Goal: Transaction & Acquisition: Purchase product/service

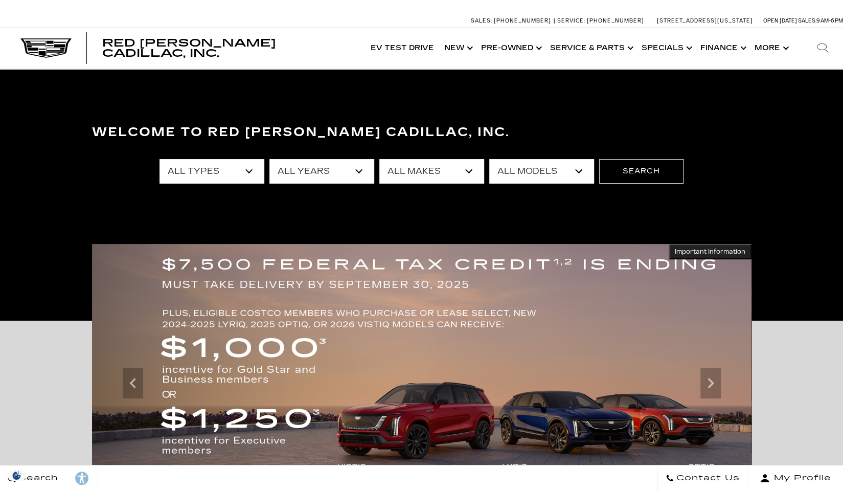
click at [356, 172] on select "All Years 2026 2025 2024 2023 2022 2021 2020 2019 2018 2017 2015 2014 2013" at bounding box center [321, 171] width 105 height 25
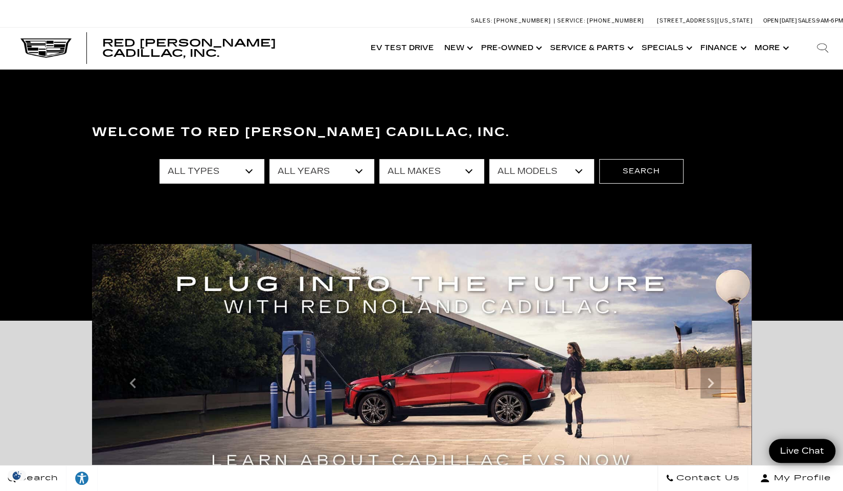
select select "2025"
click at [269, 159] on select "All Years 2026 2025 2024 2023 2022 2021 2020 2019 2018 2017 2015 2014 2013" at bounding box center [321, 171] width 105 height 25
click at [471, 171] on select "All Makes Cadillac GMC" at bounding box center [431, 171] width 105 height 25
select select "Cadillac"
click at [379, 159] on select "All Makes Cadillac GMC" at bounding box center [431, 171] width 105 height 25
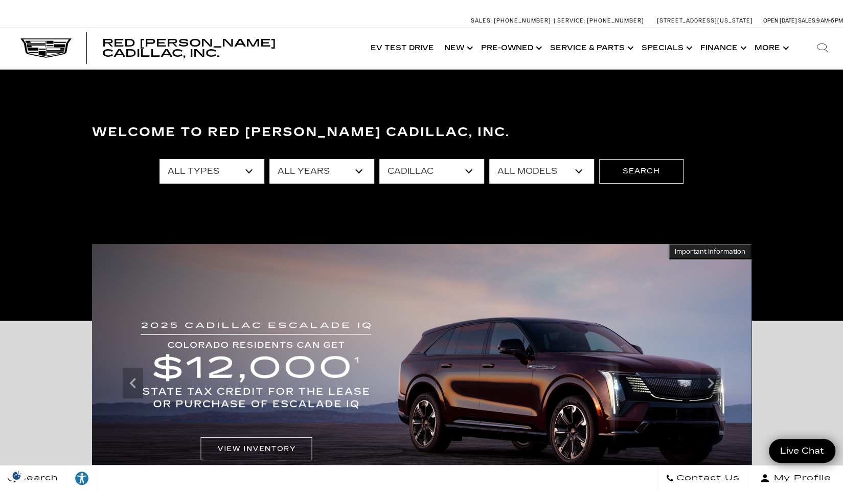
click at [548, 171] on select "All Models CT4 CT5 Escalade Escalade ESV ESCALADE IQ LYRIQ OPTIQ XT5 XT6" at bounding box center [541, 171] width 105 height 25
select select "XT5"
click at [489, 159] on select "All Models CT4 CT5 Escalade Escalade ESV ESCALADE IQ LYRIQ OPTIQ XT5 XT6" at bounding box center [541, 171] width 105 height 25
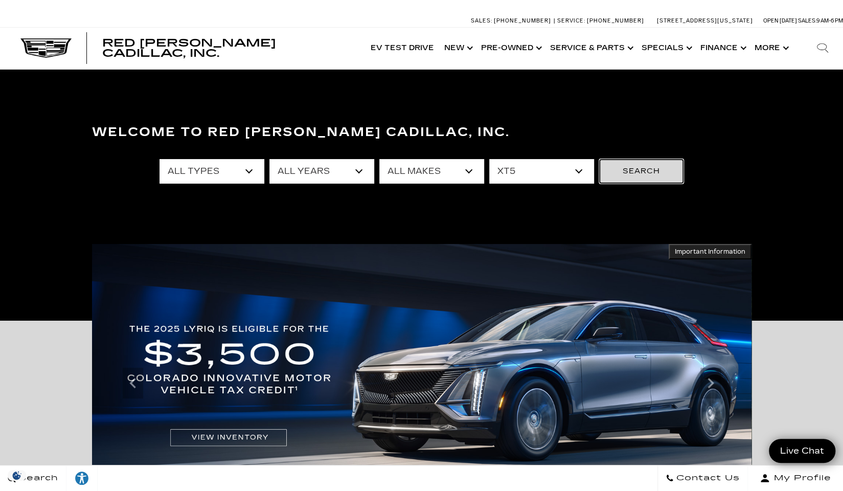
click at [641, 168] on button "Search" at bounding box center [641, 171] width 84 height 25
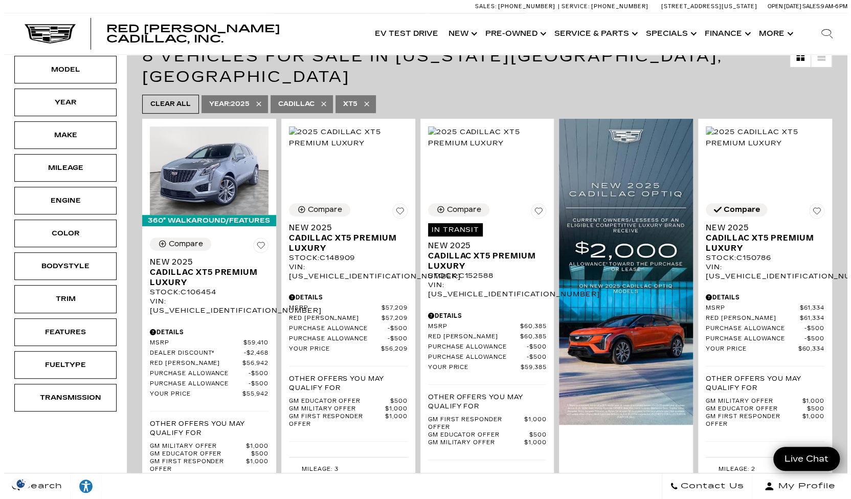
scroll to position [187, 0]
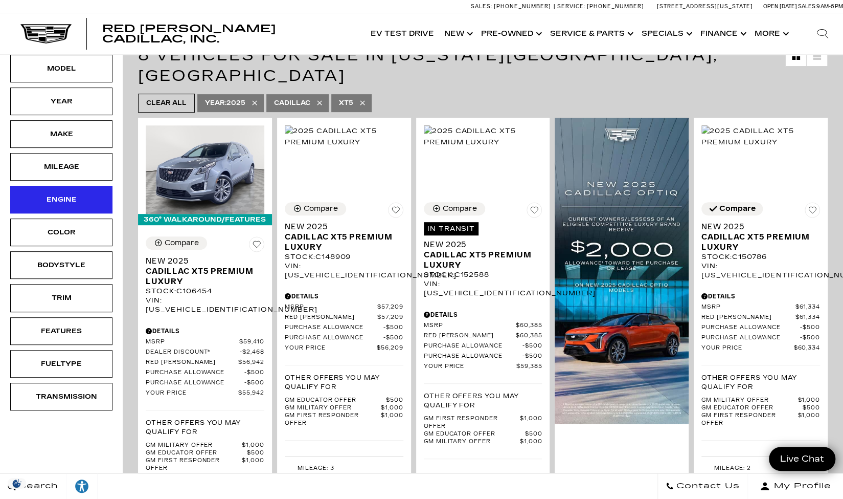
click at [78, 198] on div "Engine" at bounding box center [61, 199] width 51 height 11
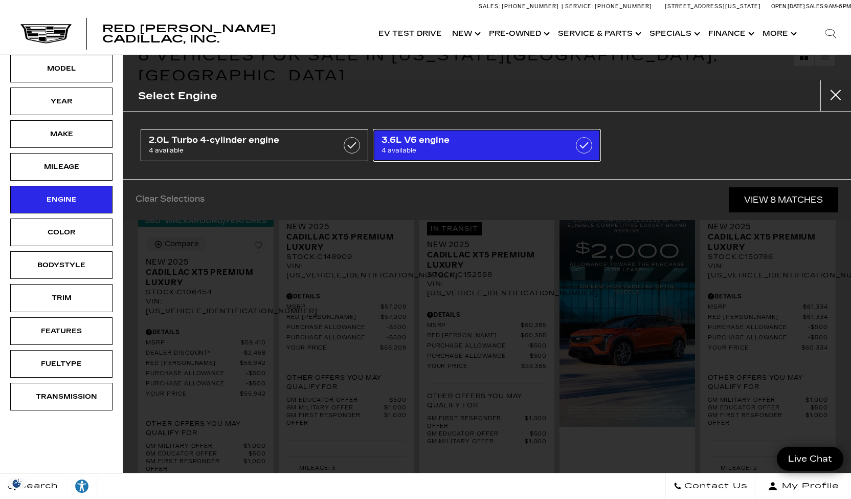
click at [585, 146] on label at bounding box center [584, 145] width 16 height 16
type input "$60,334"
checkbox input "true"
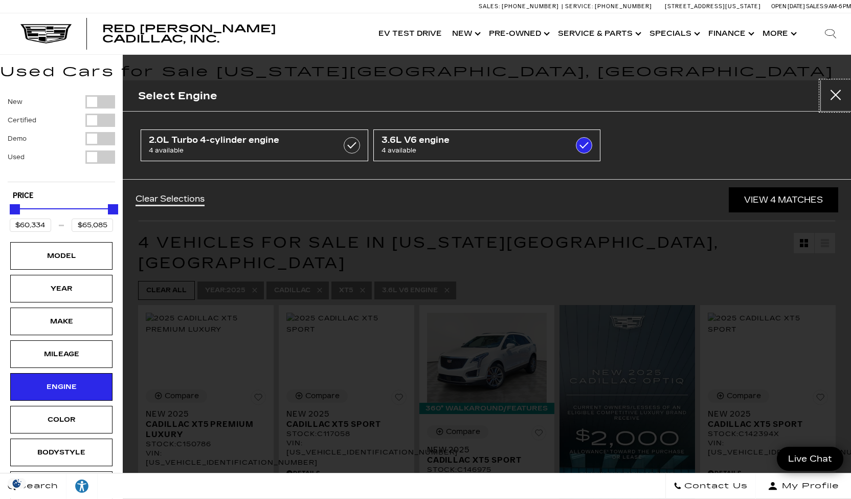
click at [836, 96] on button "Close" at bounding box center [835, 95] width 31 height 31
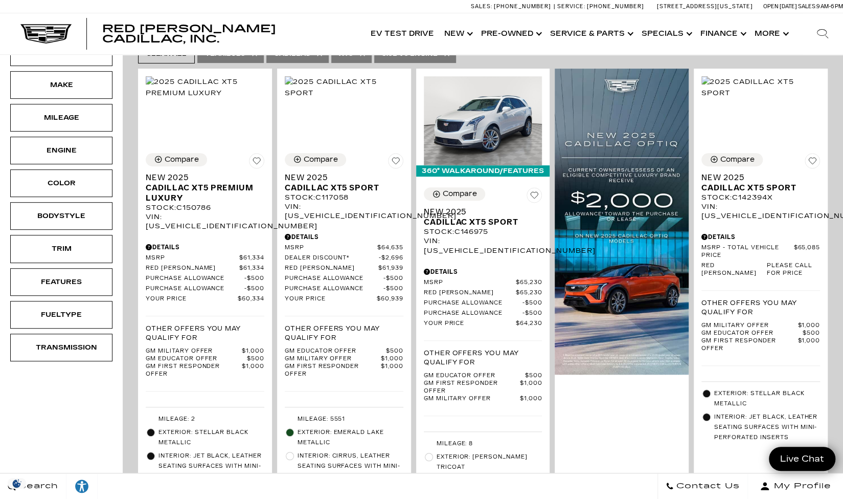
scroll to position [233, 0]
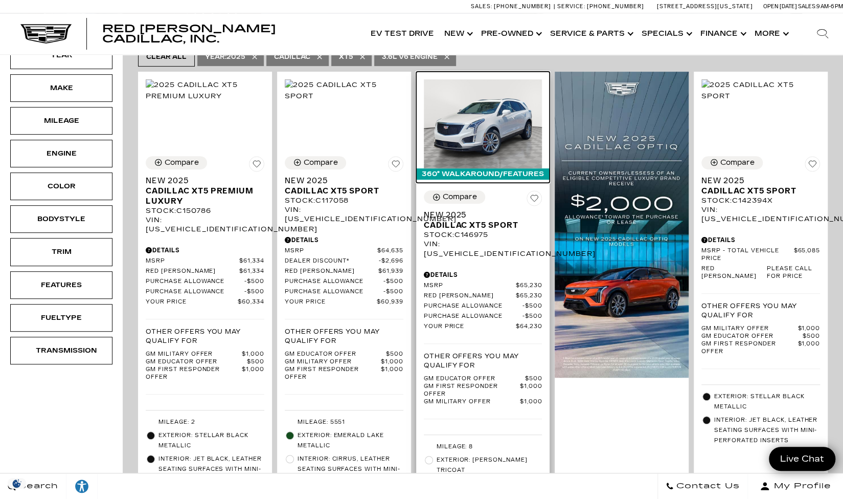
click at [507, 107] on img at bounding box center [483, 123] width 119 height 89
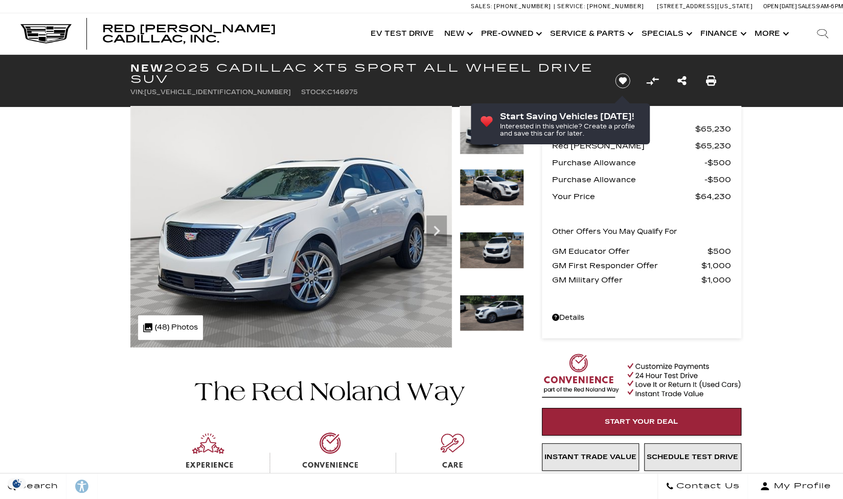
click at [491, 193] on img at bounding box center [492, 187] width 64 height 37
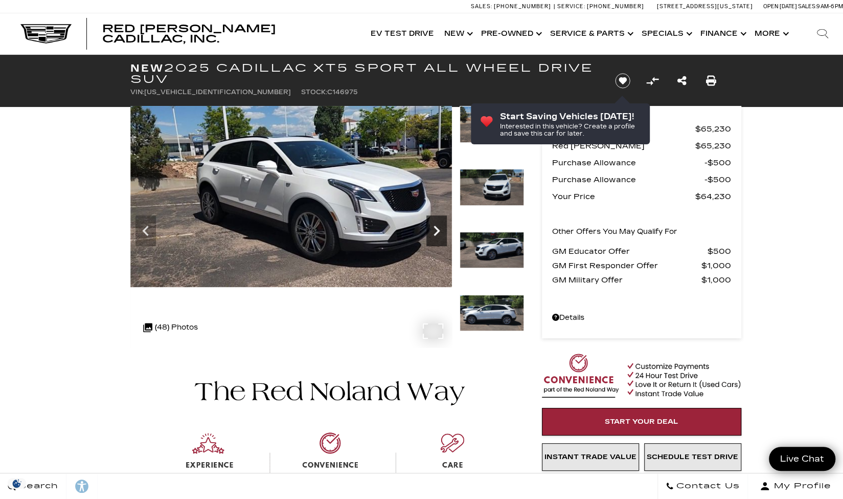
click at [436, 233] on icon "Next" at bounding box center [437, 231] width 6 height 10
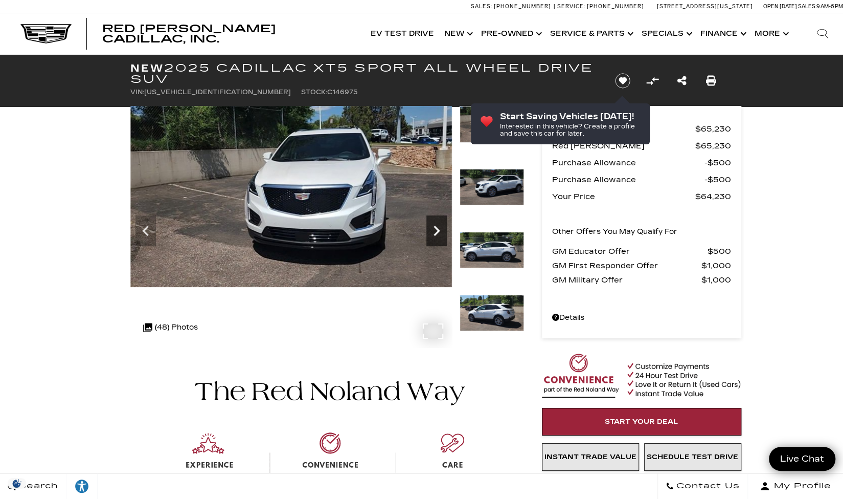
click at [436, 233] on icon "Next" at bounding box center [437, 231] width 6 height 10
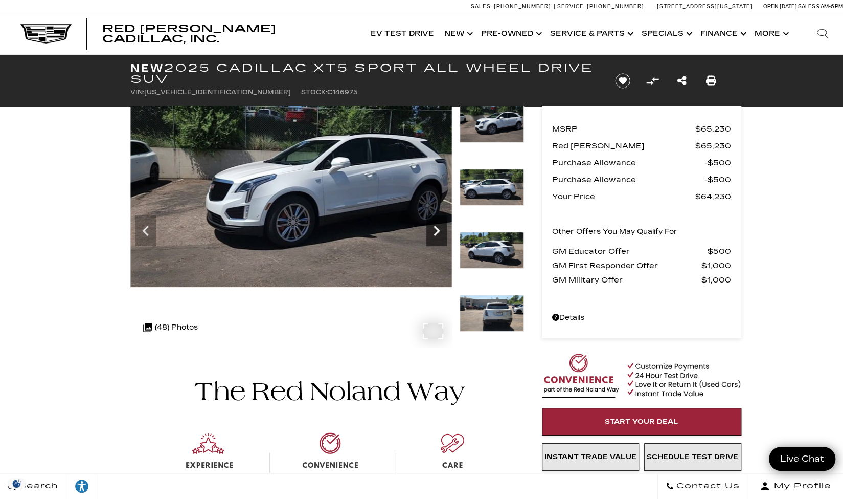
click at [436, 233] on icon "Next" at bounding box center [437, 231] width 6 height 10
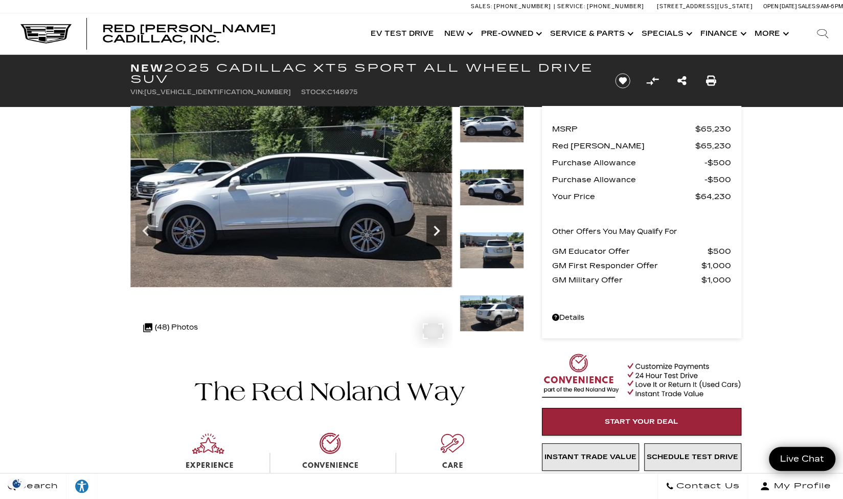
click at [436, 233] on icon "Next" at bounding box center [437, 231] width 6 height 10
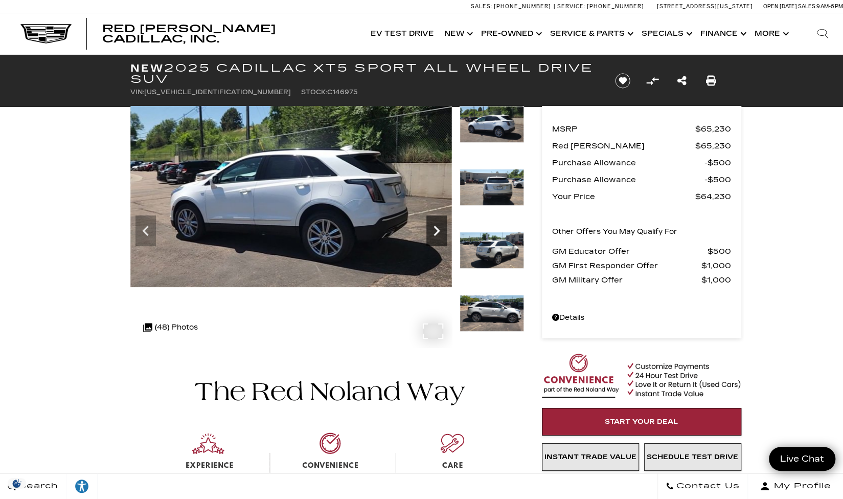
click at [436, 233] on icon "Next" at bounding box center [437, 231] width 6 height 10
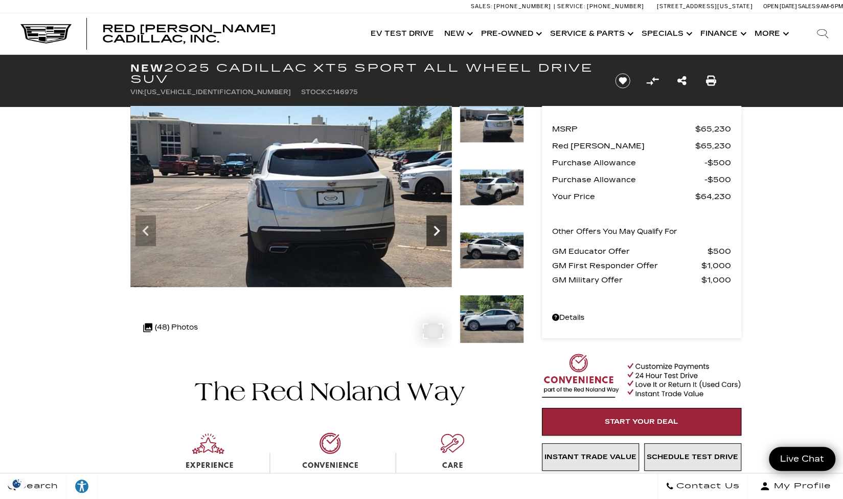
click at [436, 233] on icon "Next" at bounding box center [437, 231] width 6 height 10
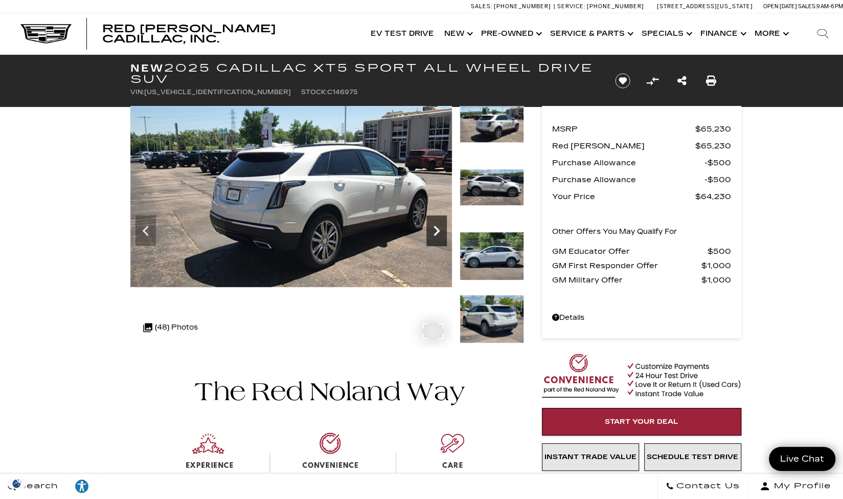
click at [436, 233] on icon "Next" at bounding box center [437, 231] width 6 height 10
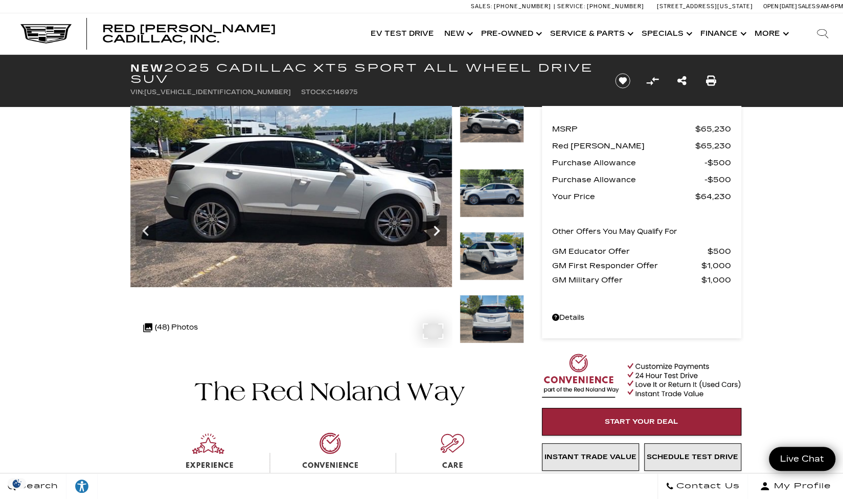
click at [436, 233] on icon "Next" at bounding box center [437, 231] width 6 height 10
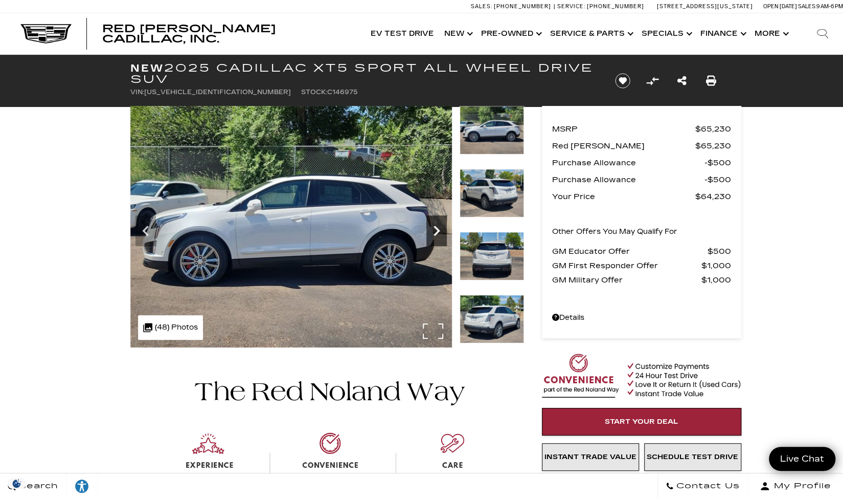
click at [436, 233] on icon "Next" at bounding box center [437, 231] width 6 height 10
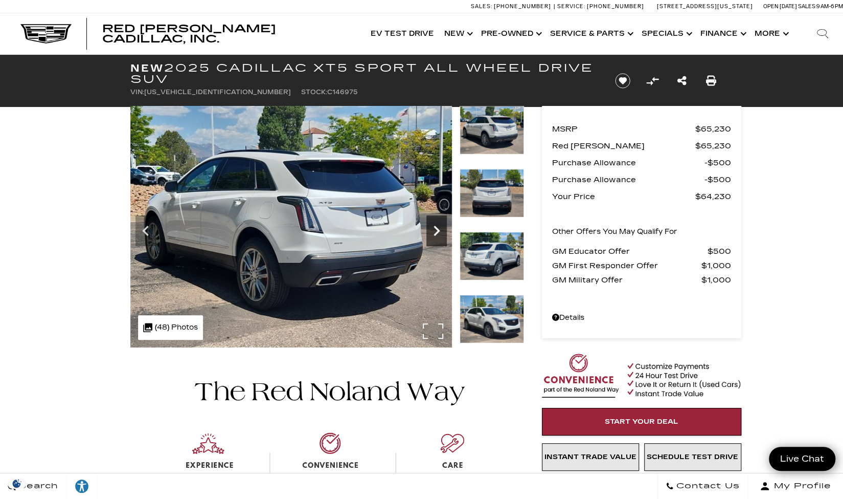
click at [436, 233] on icon "Next" at bounding box center [437, 231] width 6 height 10
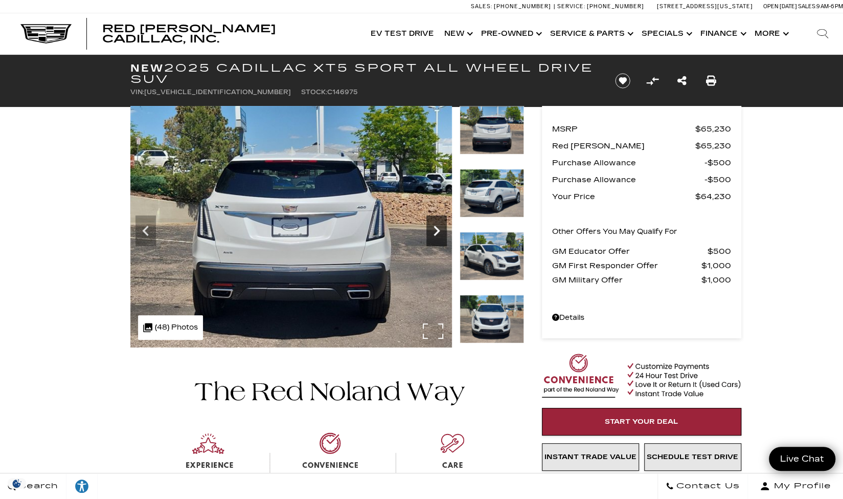
click at [436, 233] on icon "Next" at bounding box center [437, 231] width 6 height 10
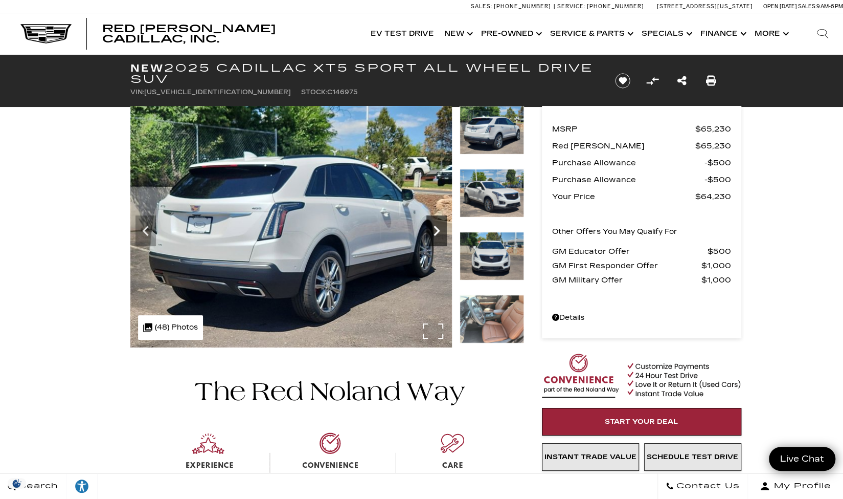
click at [436, 233] on icon "Next" at bounding box center [437, 231] width 6 height 10
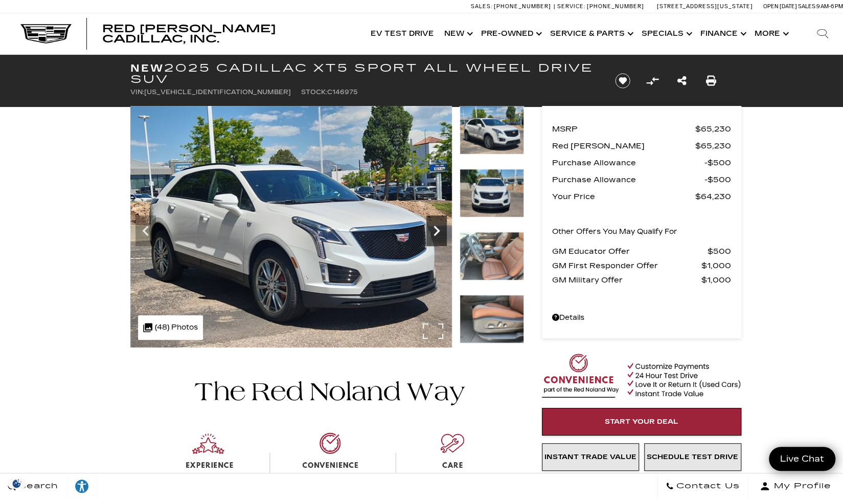
click at [436, 233] on icon "Next" at bounding box center [437, 231] width 6 height 10
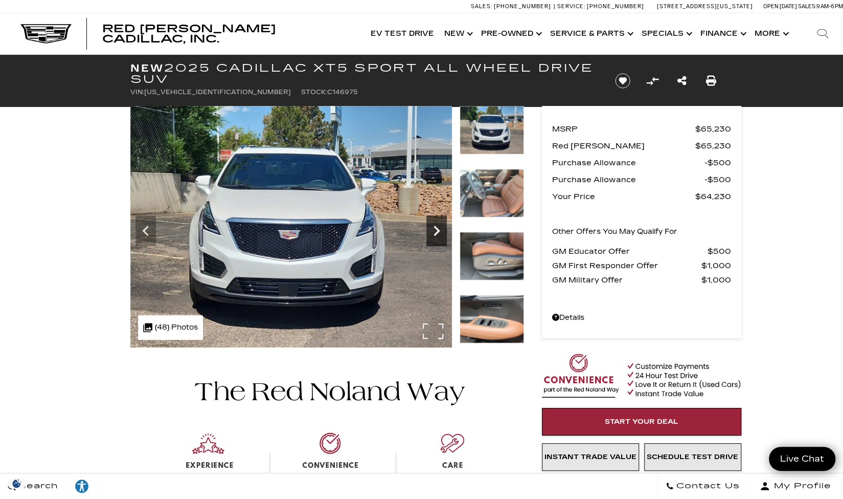
click at [436, 233] on icon "Next" at bounding box center [437, 231] width 6 height 10
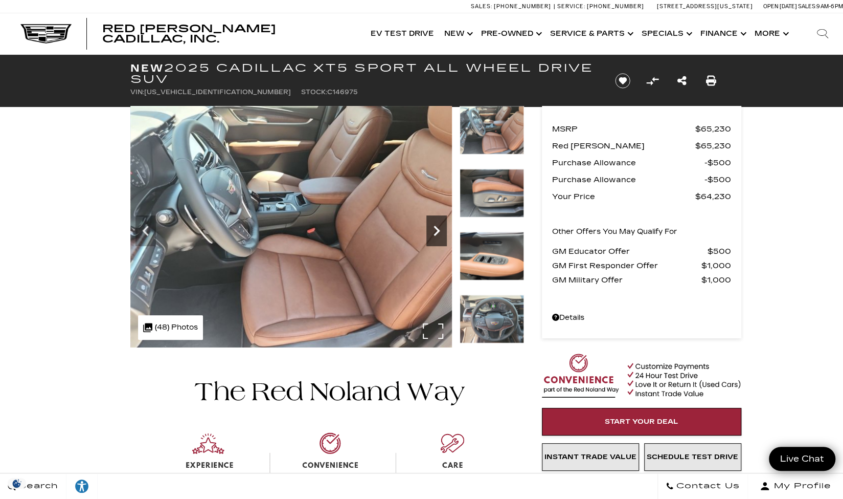
click at [436, 233] on icon "Next" at bounding box center [437, 231] width 6 height 10
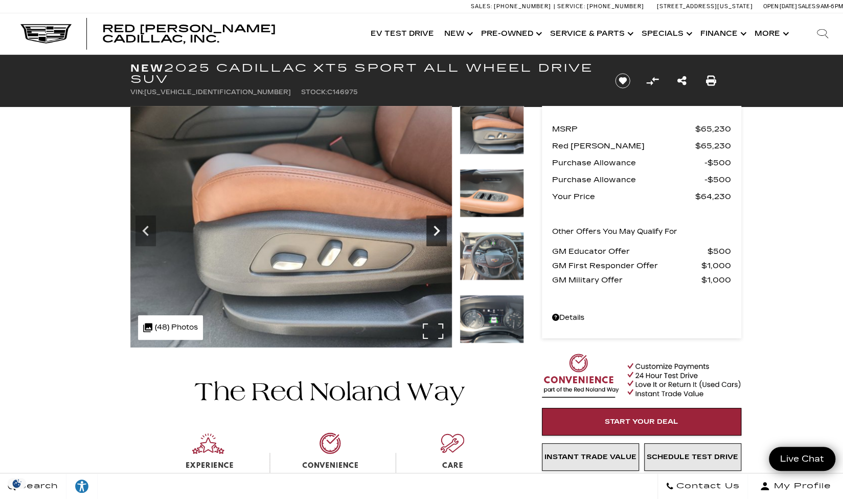
click at [436, 233] on icon "Next" at bounding box center [437, 231] width 6 height 10
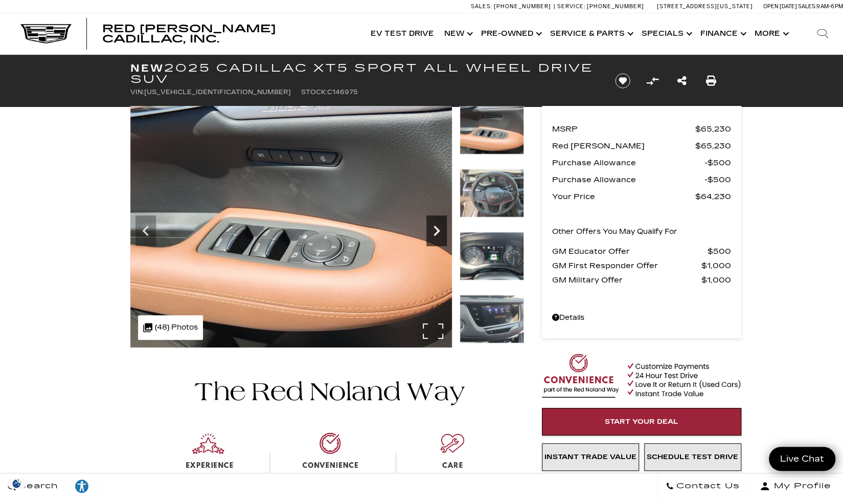
click at [436, 233] on icon "Next" at bounding box center [437, 231] width 6 height 10
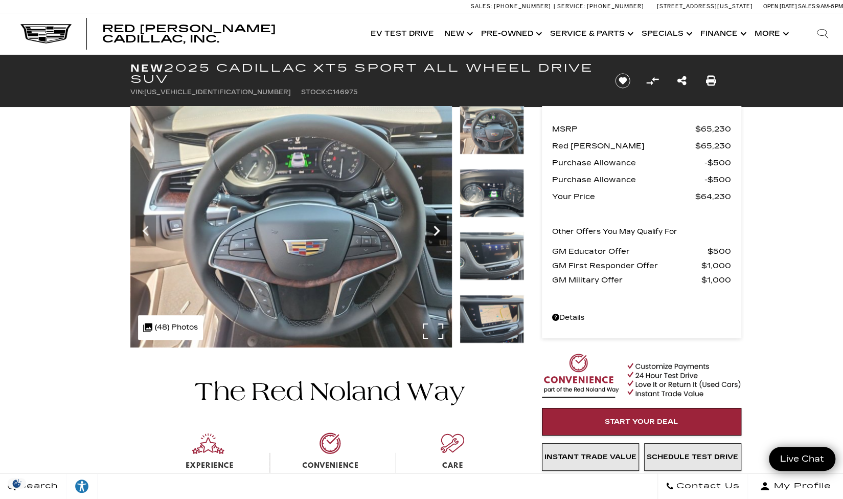
click at [436, 233] on icon "Next" at bounding box center [437, 231] width 6 height 10
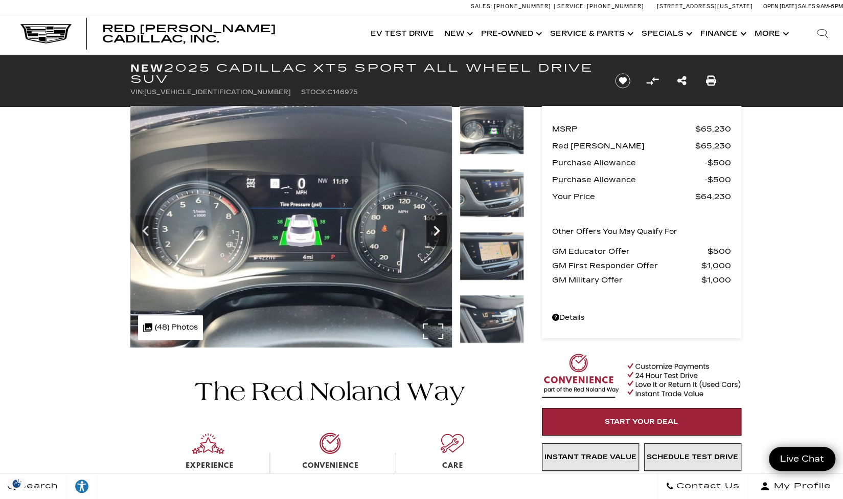
click at [436, 233] on icon "Next" at bounding box center [437, 231] width 6 height 10
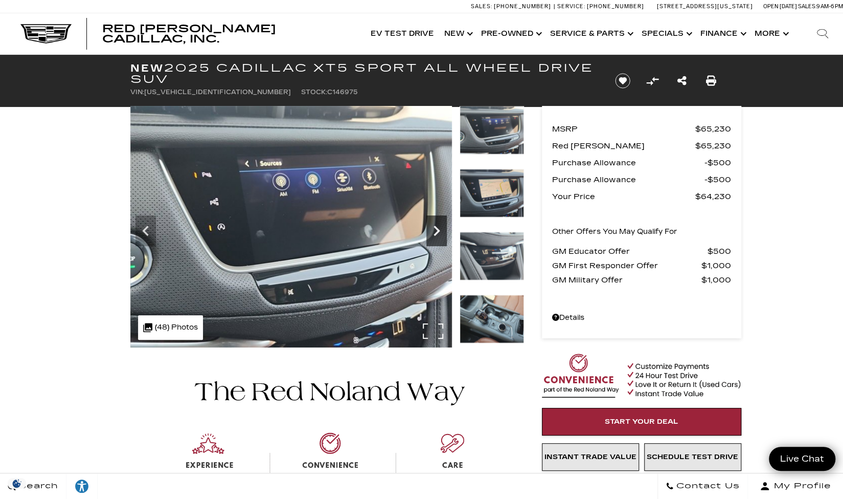
click at [436, 233] on icon "Next" at bounding box center [437, 231] width 6 height 10
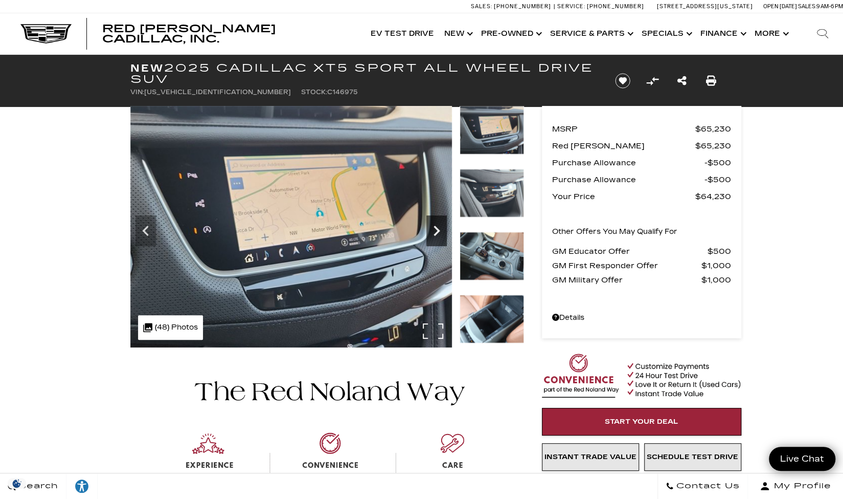
click at [436, 233] on icon "Next" at bounding box center [437, 231] width 6 height 10
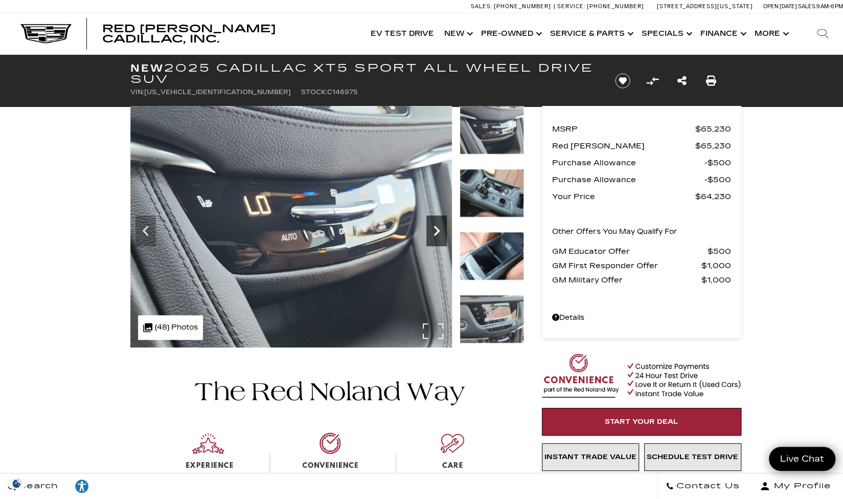
click at [436, 233] on icon "Next" at bounding box center [437, 231] width 6 height 10
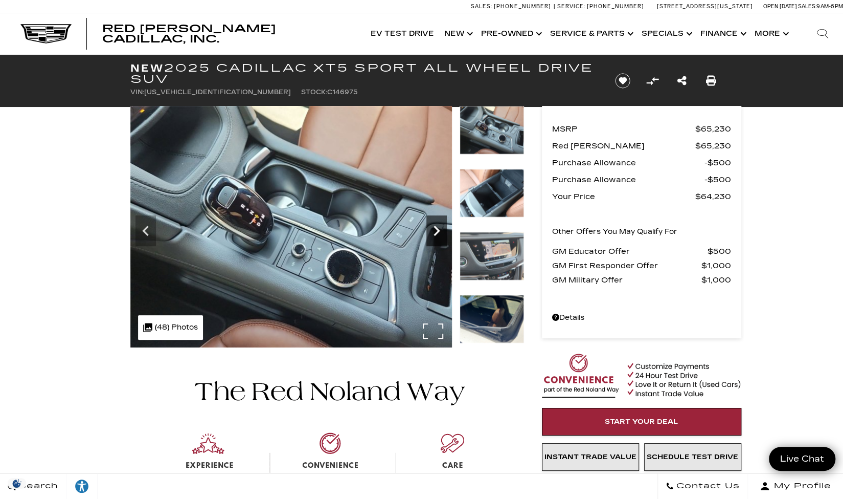
click at [436, 233] on icon "Next" at bounding box center [437, 231] width 6 height 10
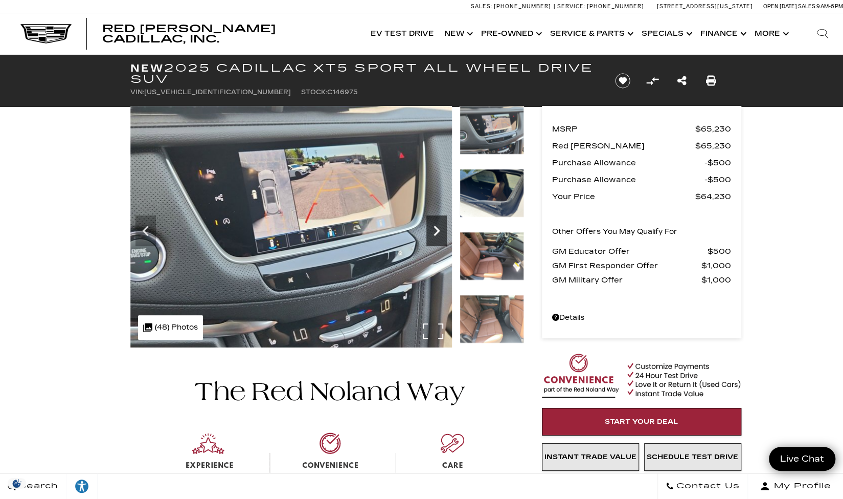
click at [436, 233] on icon "Next" at bounding box center [437, 231] width 6 height 10
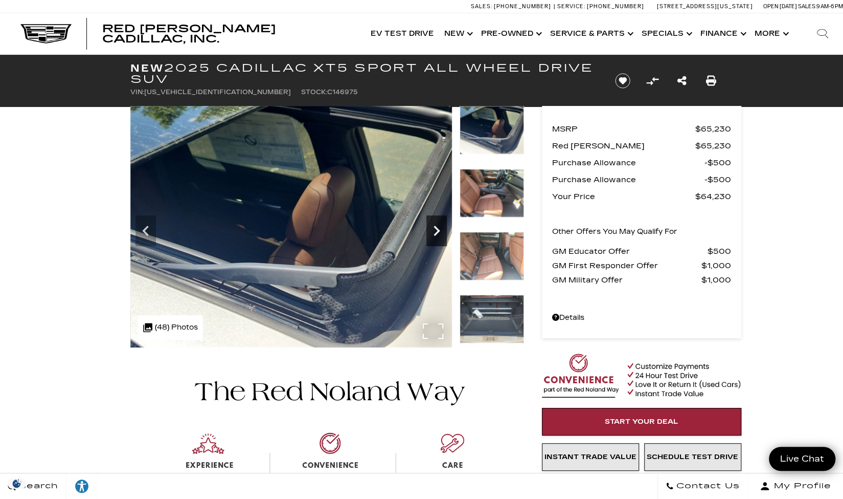
click at [436, 233] on icon "Next" at bounding box center [437, 231] width 6 height 10
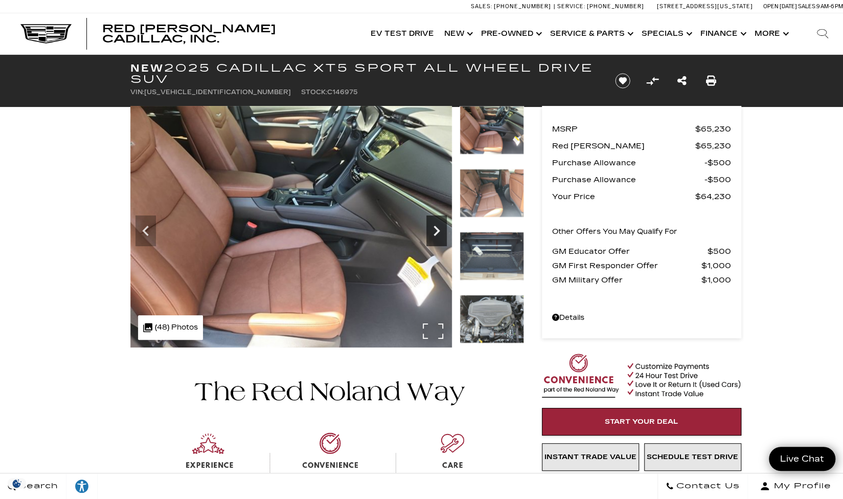
click at [436, 233] on icon "Next" at bounding box center [437, 231] width 6 height 10
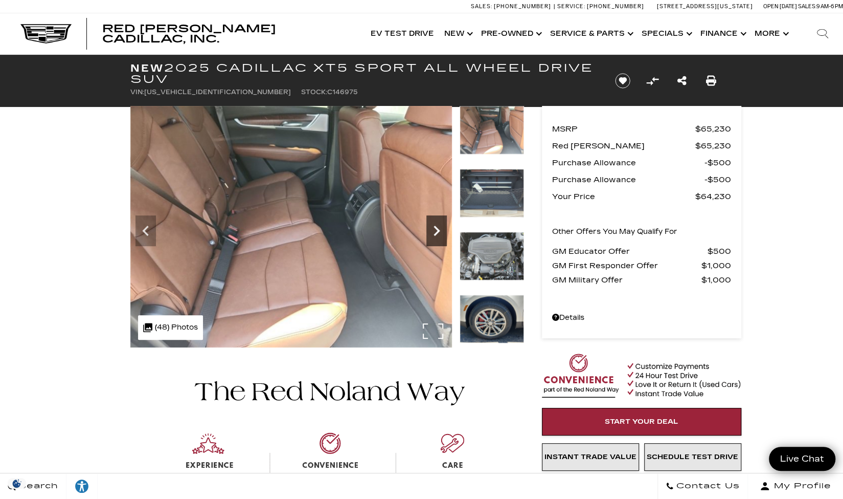
click at [436, 233] on icon "Next" at bounding box center [437, 231] width 6 height 10
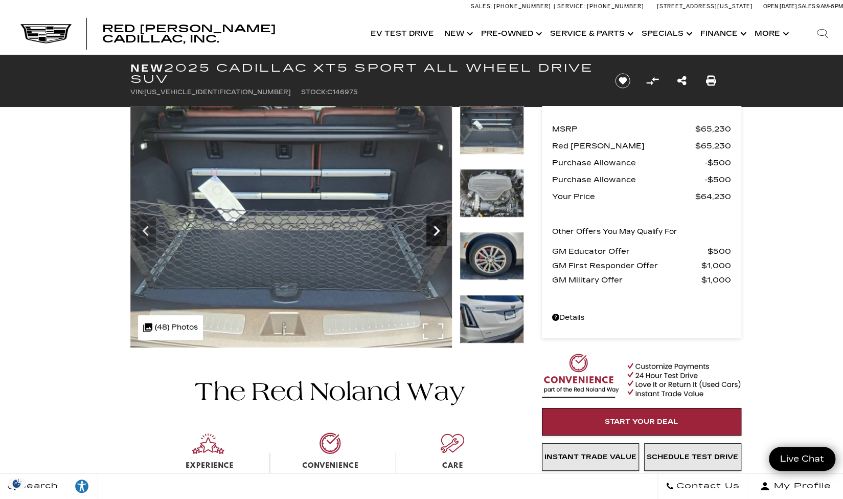
click at [436, 233] on icon "Next" at bounding box center [437, 231] width 6 height 10
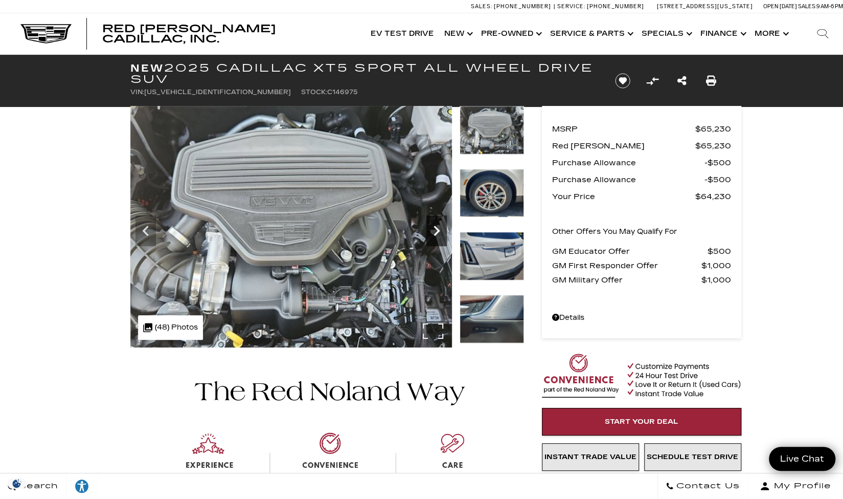
click at [436, 233] on icon "Next" at bounding box center [437, 231] width 6 height 10
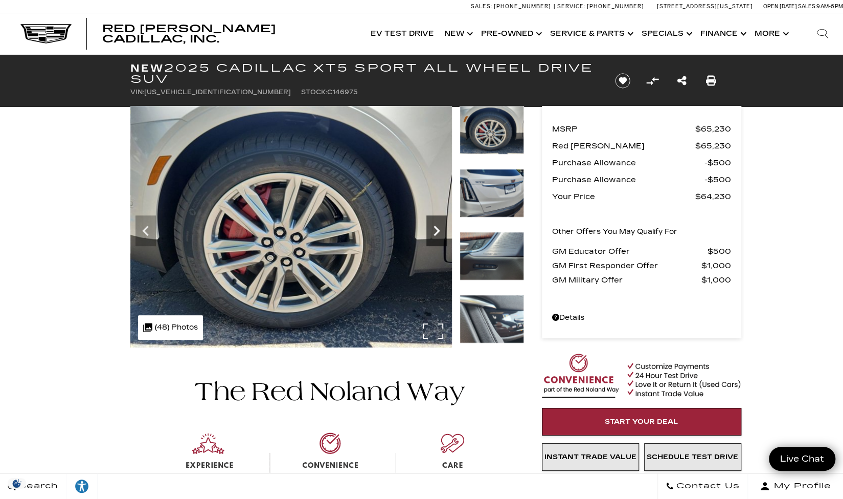
click at [436, 233] on icon "Next" at bounding box center [437, 231] width 6 height 10
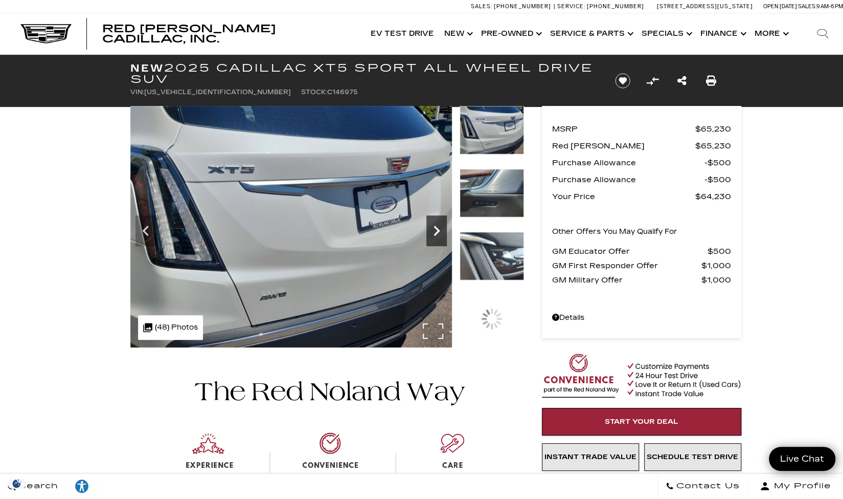
click at [436, 233] on icon "Next" at bounding box center [437, 231] width 6 height 10
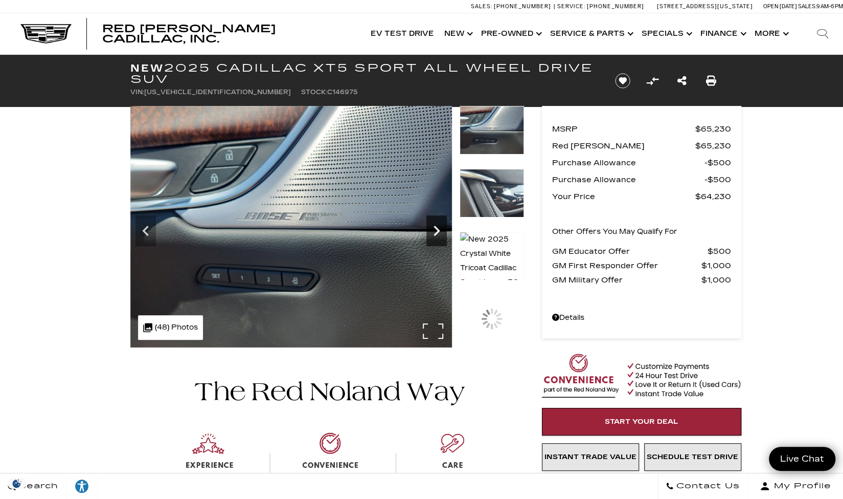
click at [436, 233] on icon "Next" at bounding box center [437, 231] width 6 height 10
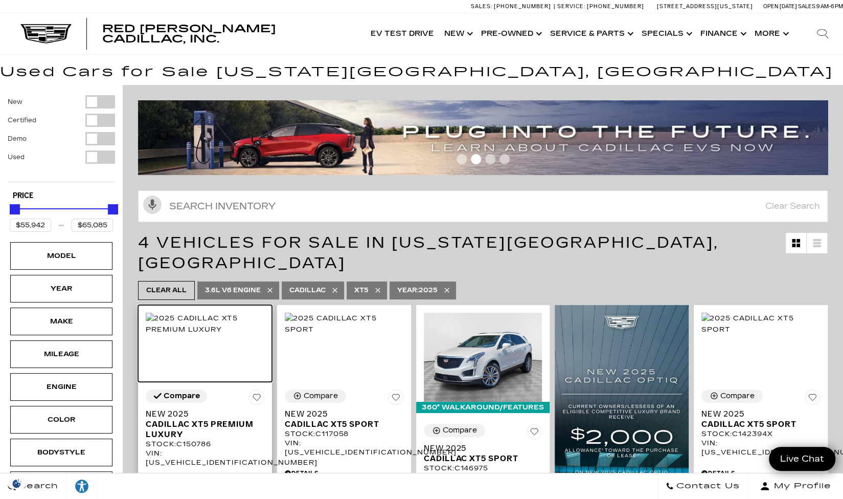
click at [207, 326] on img at bounding box center [205, 323] width 119 height 22
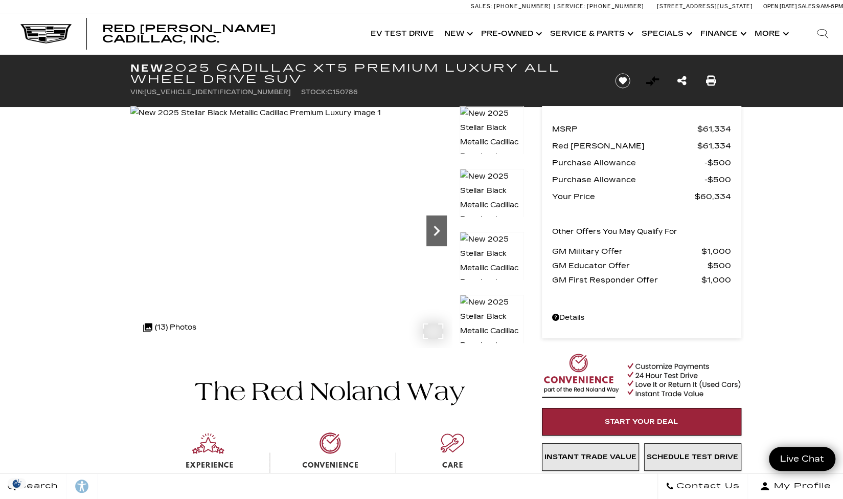
click at [435, 230] on icon "Next" at bounding box center [436, 230] width 20 height 20
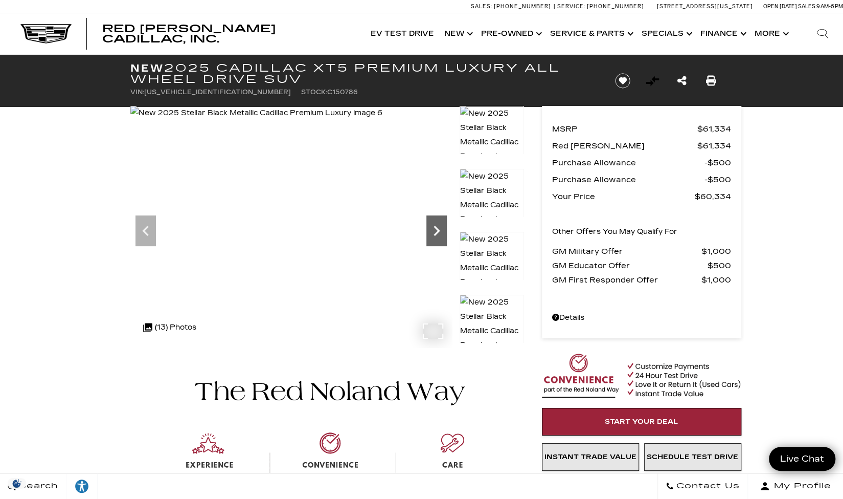
click at [435, 230] on icon "Next" at bounding box center [436, 230] width 20 height 20
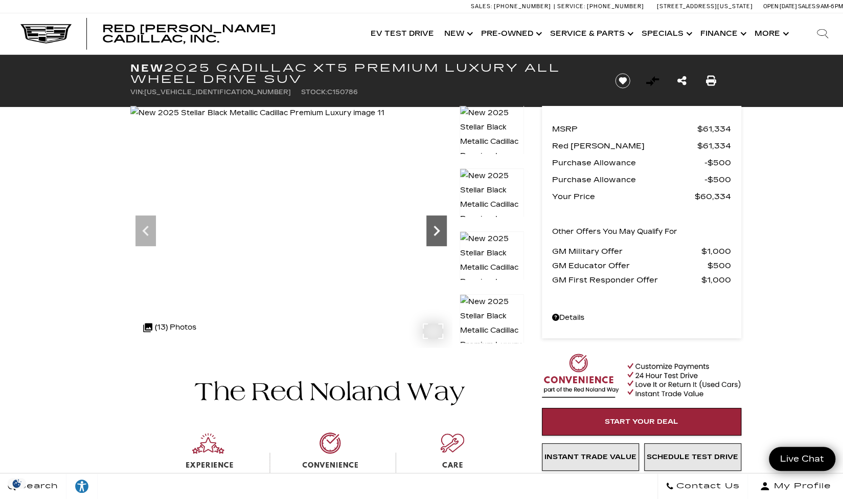
click at [435, 230] on icon "Next" at bounding box center [436, 230] width 20 height 20
click at [508, 117] on img at bounding box center [492, 141] width 64 height 73
click at [484, 202] on img at bounding box center [492, 204] width 64 height 73
click at [478, 252] on img at bounding box center [492, 267] width 64 height 73
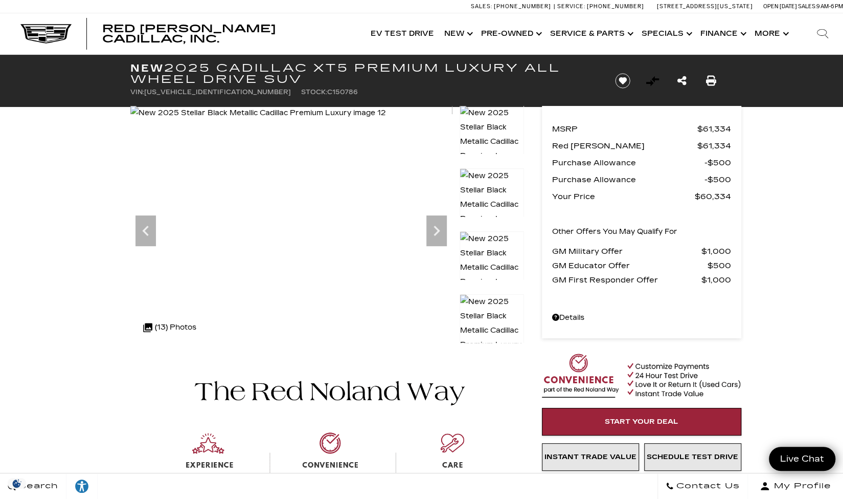
click at [485, 317] on img at bounding box center [492, 330] width 64 height 73
click at [514, 32] on link "Show Pre-Owned" at bounding box center [510, 33] width 69 height 41
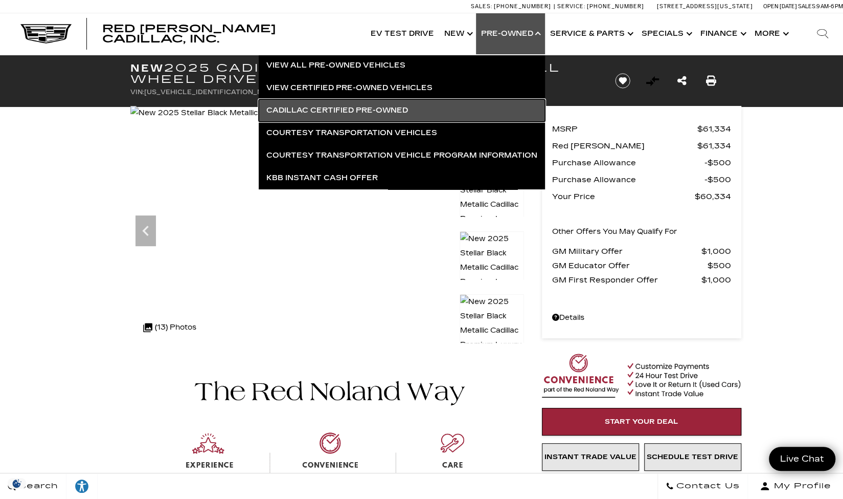
click at [350, 112] on link "Cadillac Certified Pre-Owned" at bounding box center [402, 110] width 286 height 22
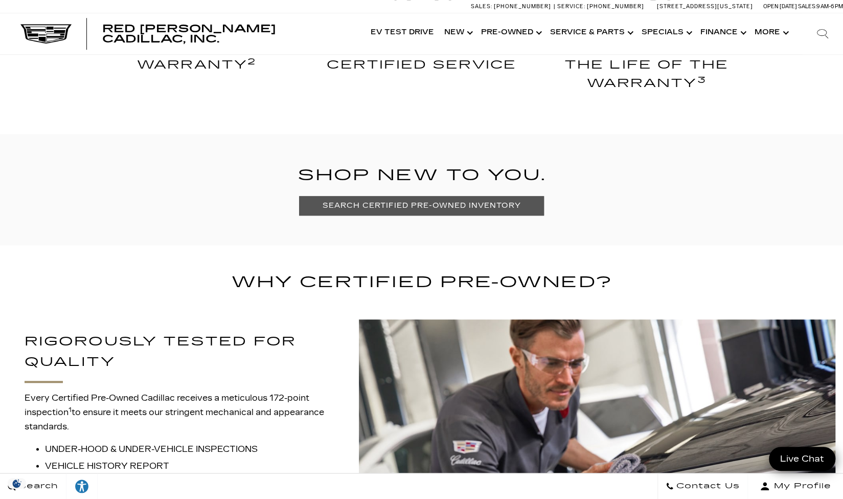
scroll to position [628, 0]
click at [488, 207] on link "SEARCH CERTIFIED PRE-OWNED INVENTORY" at bounding box center [421, 204] width 245 height 19
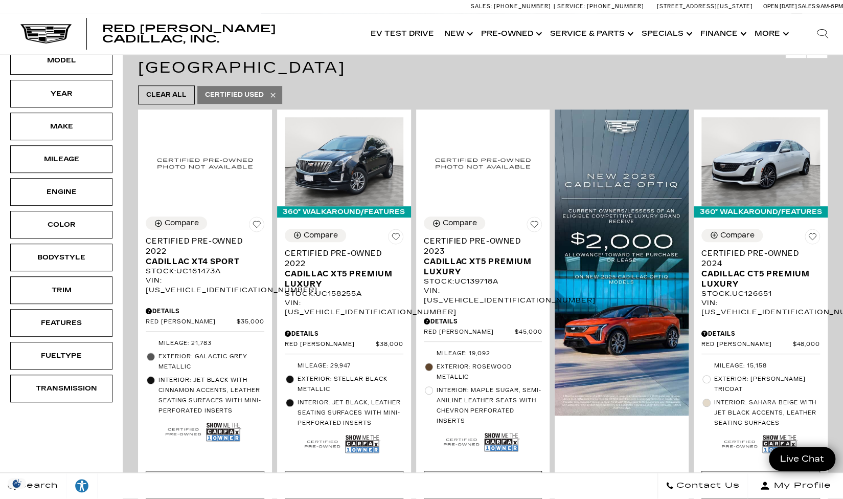
scroll to position [223, 0]
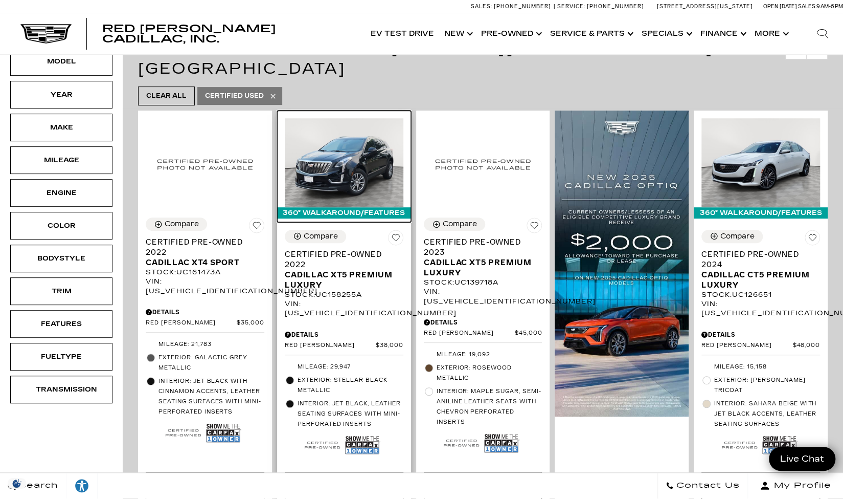
click at [351, 137] on img at bounding box center [344, 162] width 119 height 89
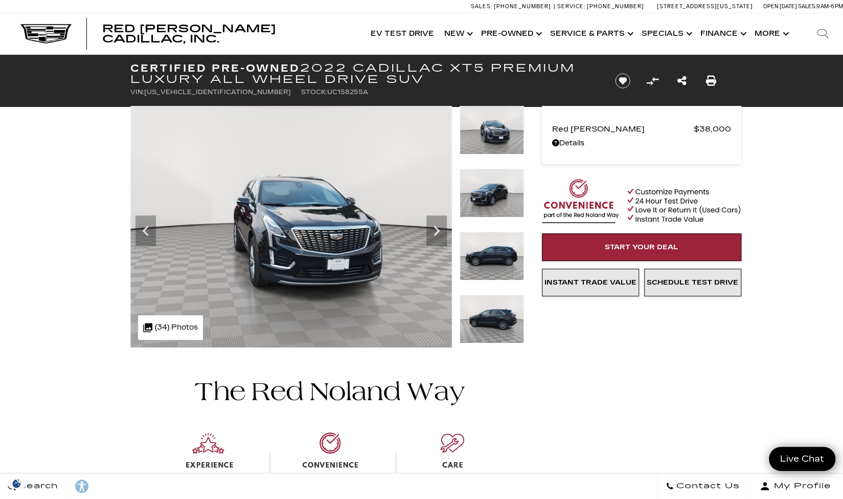
click at [497, 255] on img at bounding box center [492, 256] width 64 height 49
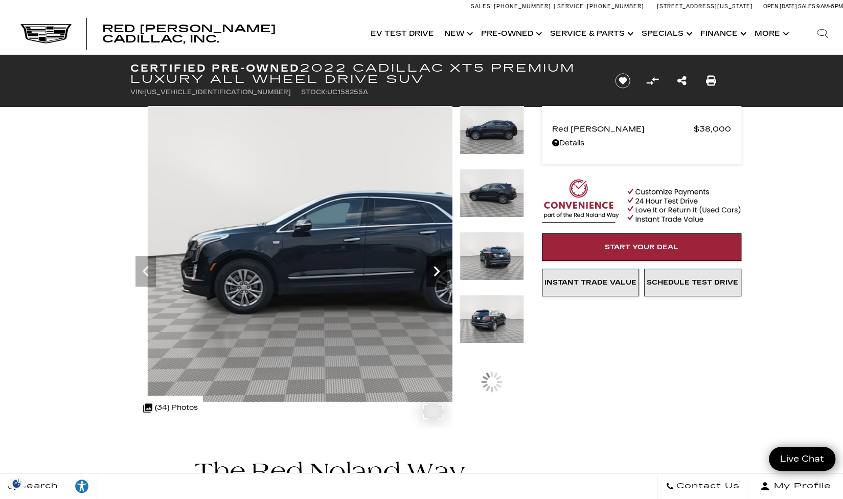
click at [433, 272] on icon "Next" at bounding box center [436, 271] width 20 height 20
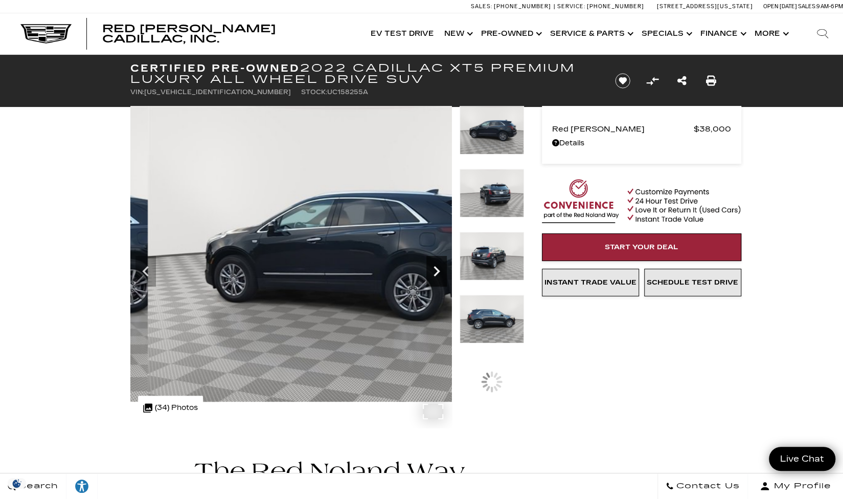
click at [433, 272] on icon "Next" at bounding box center [436, 271] width 20 height 20
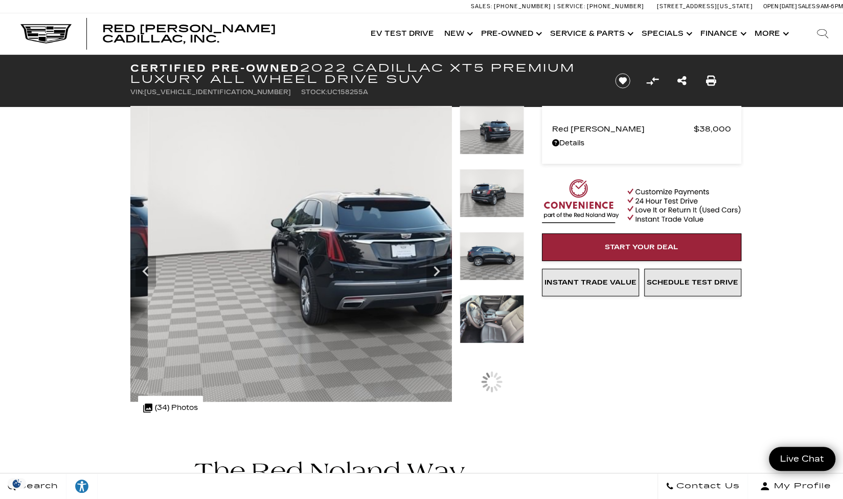
click at [485, 330] on img at bounding box center [492, 319] width 64 height 49
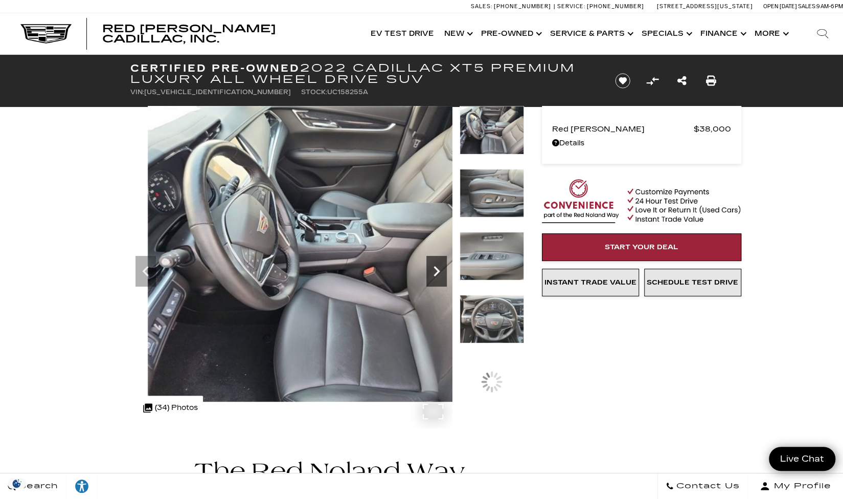
click at [440, 268] on icon "Next" at bounding box center [436, 271] width 20 height 20
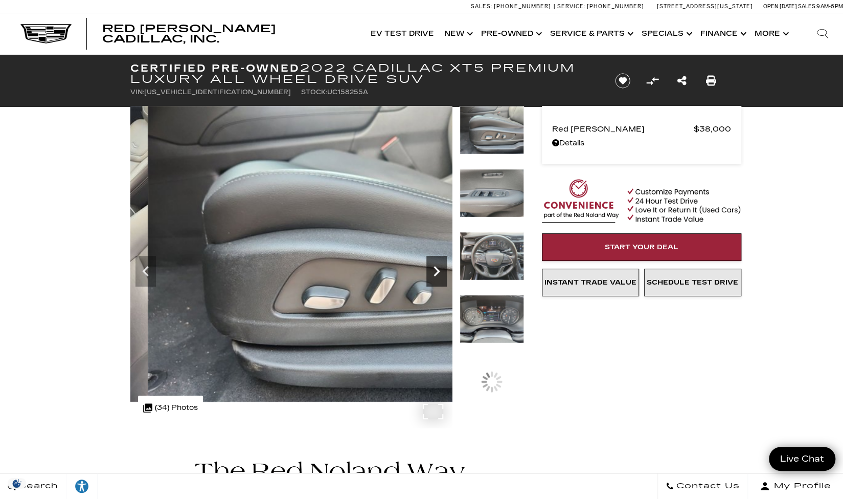
click at [440, 268] on icon "Next" at bounding box center [436, 271] width 20 height 20
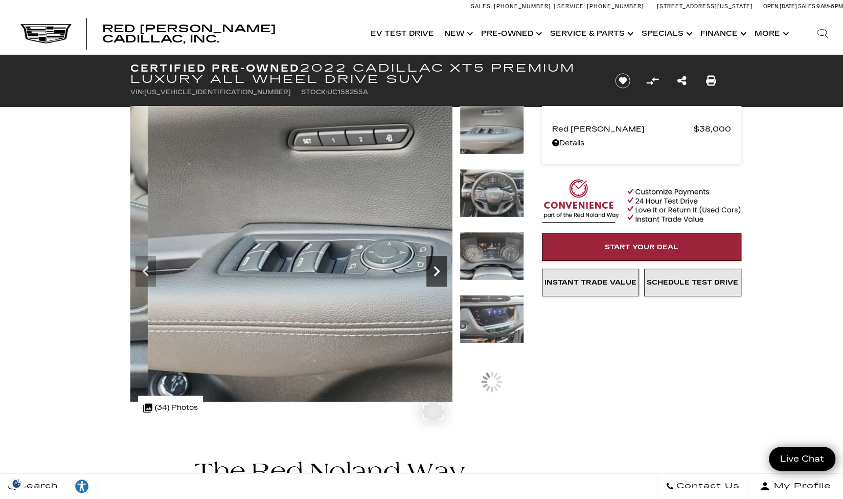
click at [440, 268] on icon "Next" at bounding box center [436, 271] width 20 height 20
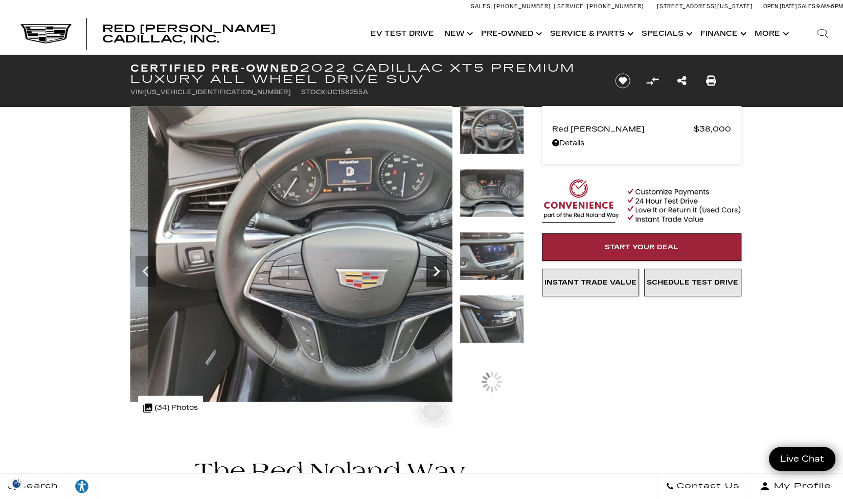
click at [440, 268] on icon "Next" at bounding box center [436, 271] width 20 height 20
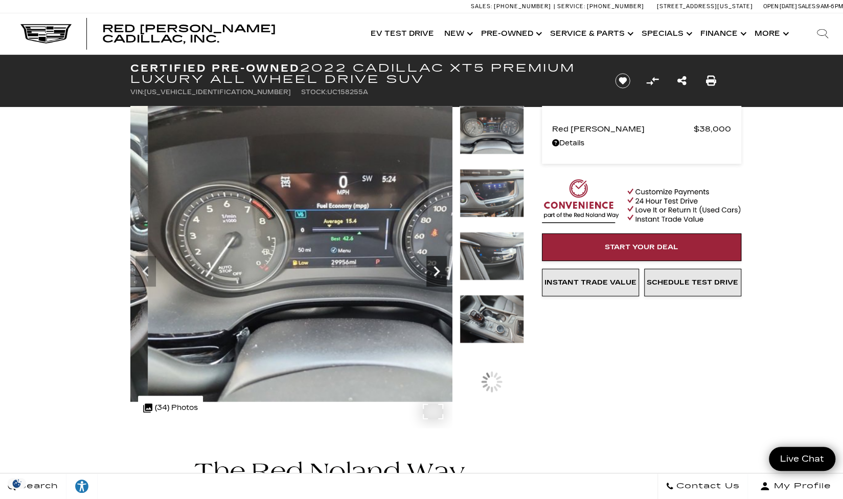
click at [440, 268] on icon "Next" at bounding box center [436, 271] width 20 height 20
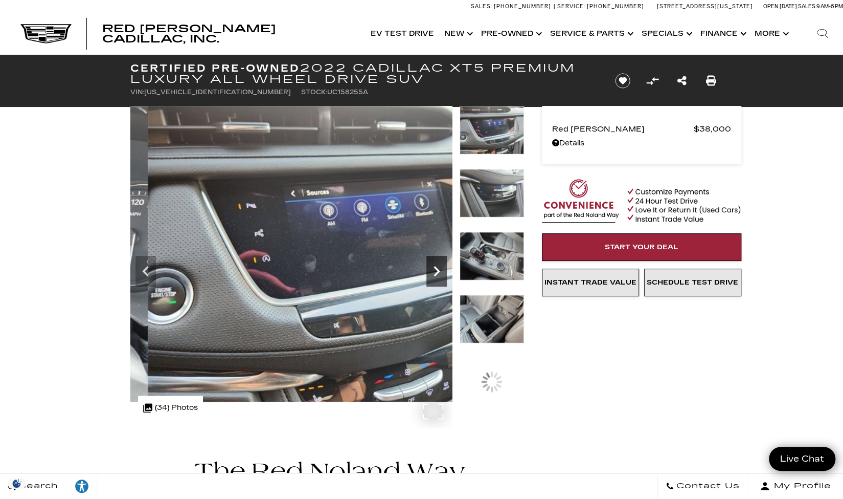
click at [440, 268] on icon "Next" at bounding box center [436, 271] width 20 height 20
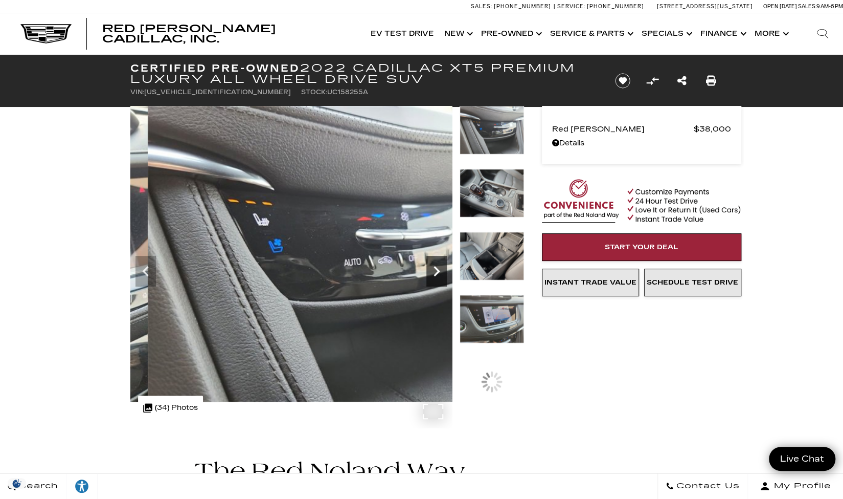
click at [440, 268] on icon "Next" at bounding box center [436, 271] width 20 height 20
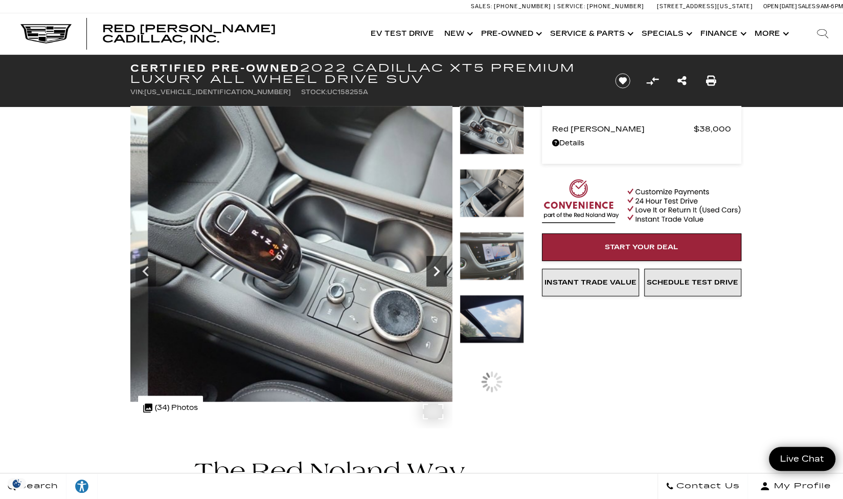
click at [440, 268] on icon "Next" at bounding box center [436, 271] width 20 height 20
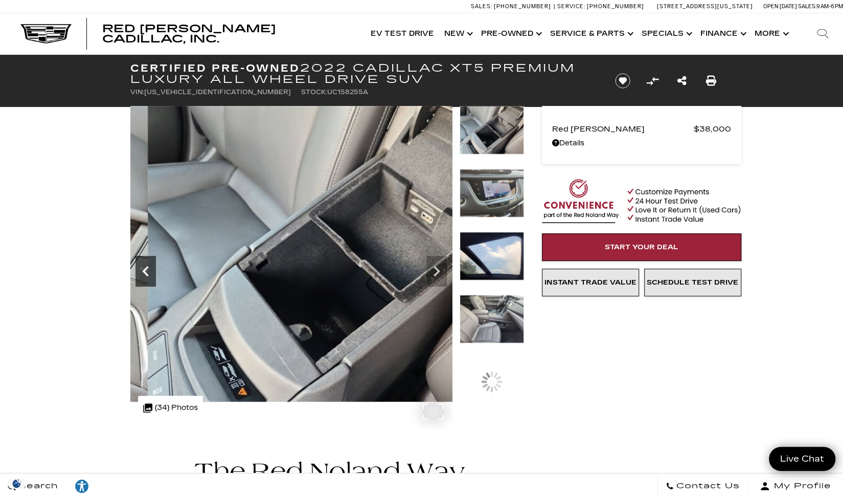
click at [147, 264] on icon "Previous" at bounding box center [146, 271] width 20 height 20
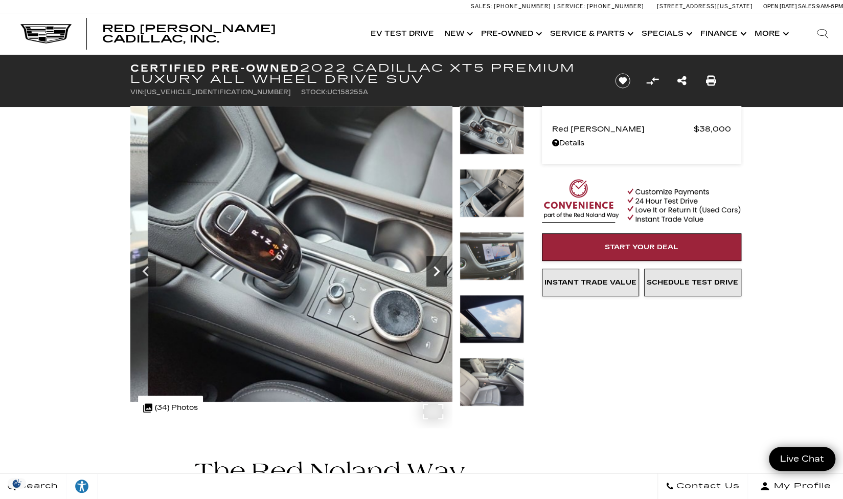
click at [441, 269] on icon "Next" at bounding box center [436, 271] width 20 height 20
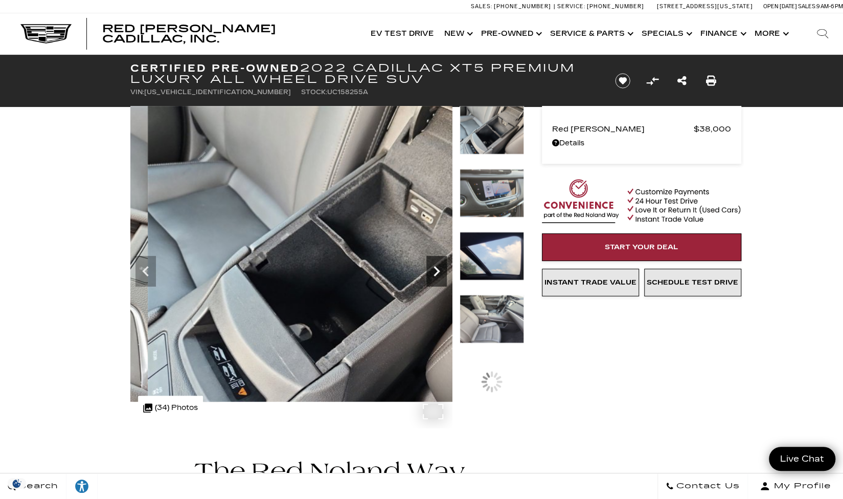
click at [441, 269] on icon "Next" at bounding box center [436, 271] width 20 height 20
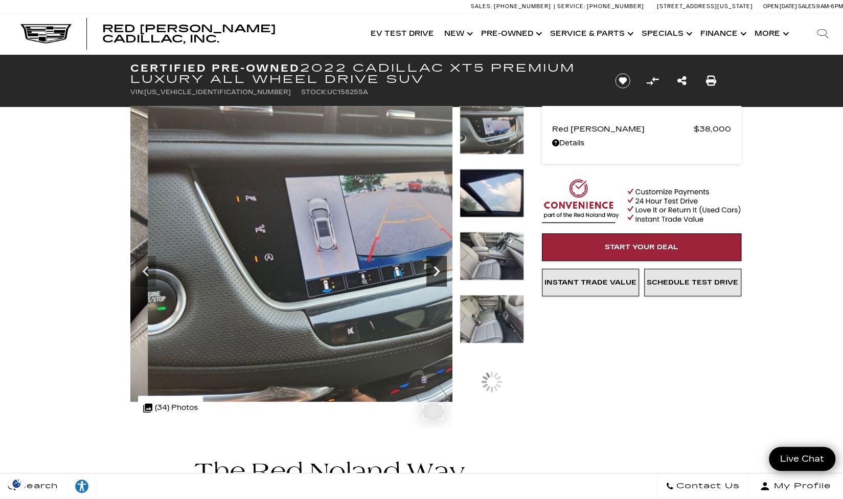
click at [441, 269] on icon "Next" at bounding box center [436, 271] width 20 height 20
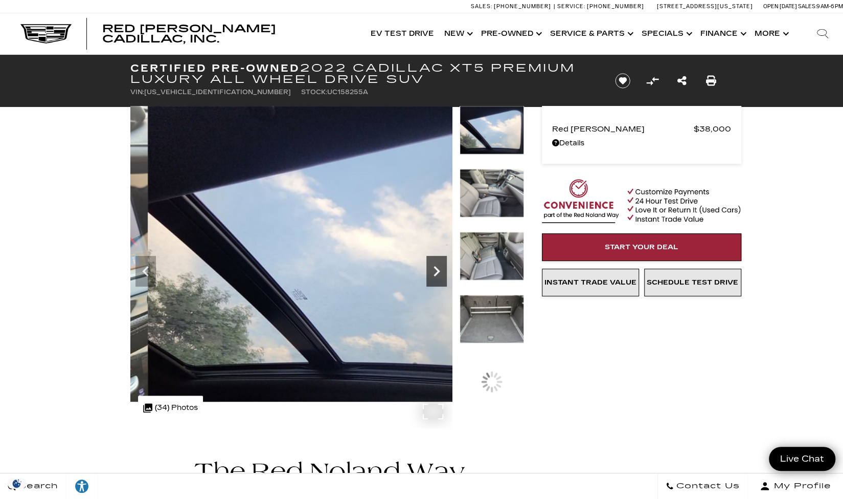
click at [441, 269] on icon "Next" at bounding box center [436, 271] width 20 height 20
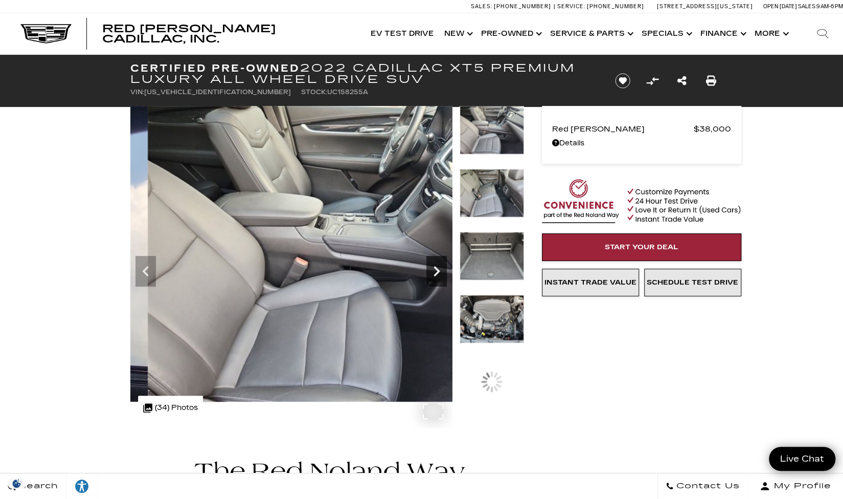
click at [441, 269] on icon "Next" at bounding box center [436, 271] width 20 height 20
